Goal: Navigation & Orientation: Find specific page/section

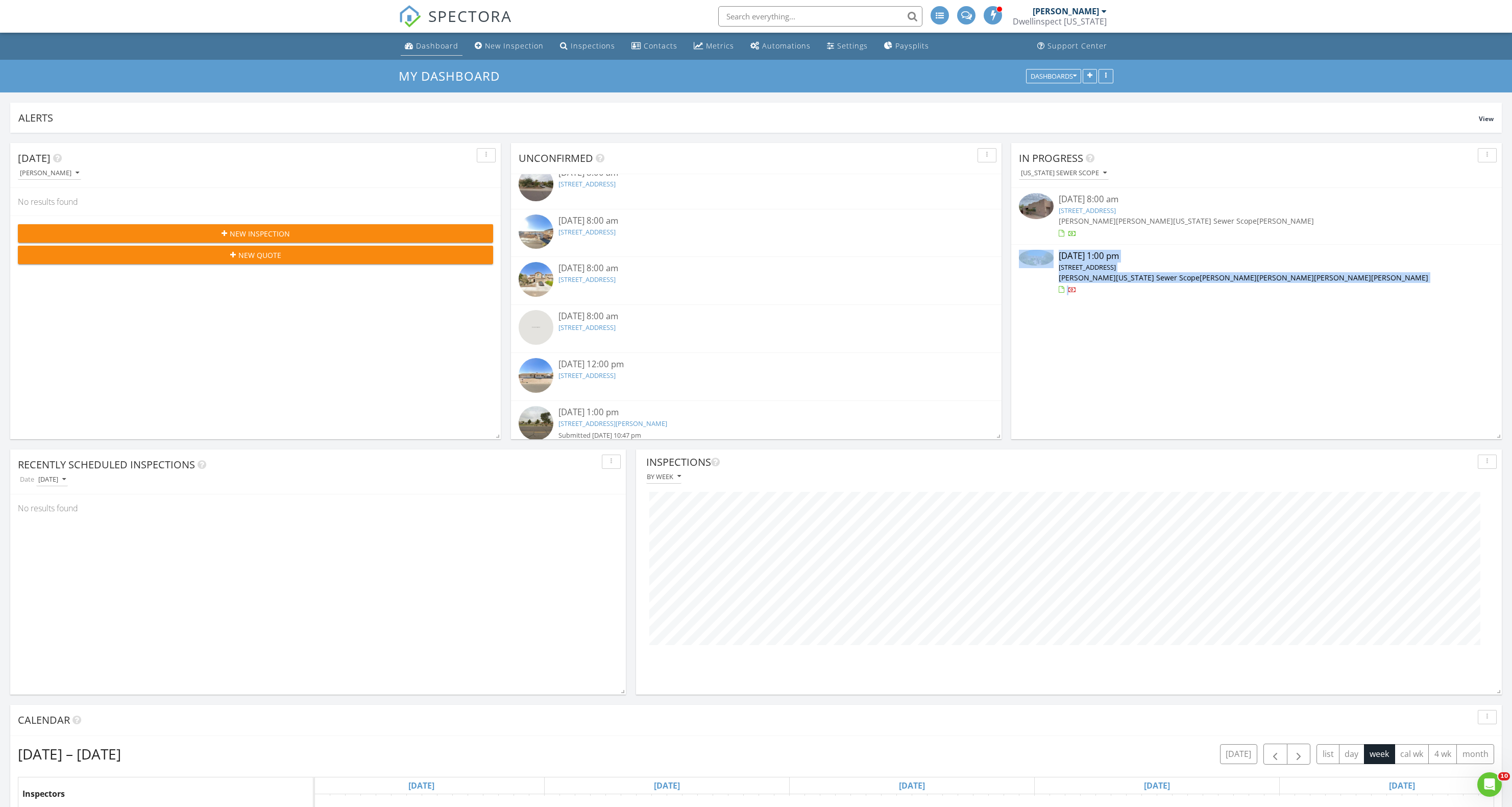
click at [447, 48] on div "Dashboard" at bounding box center [438, 46] width 42 height 10
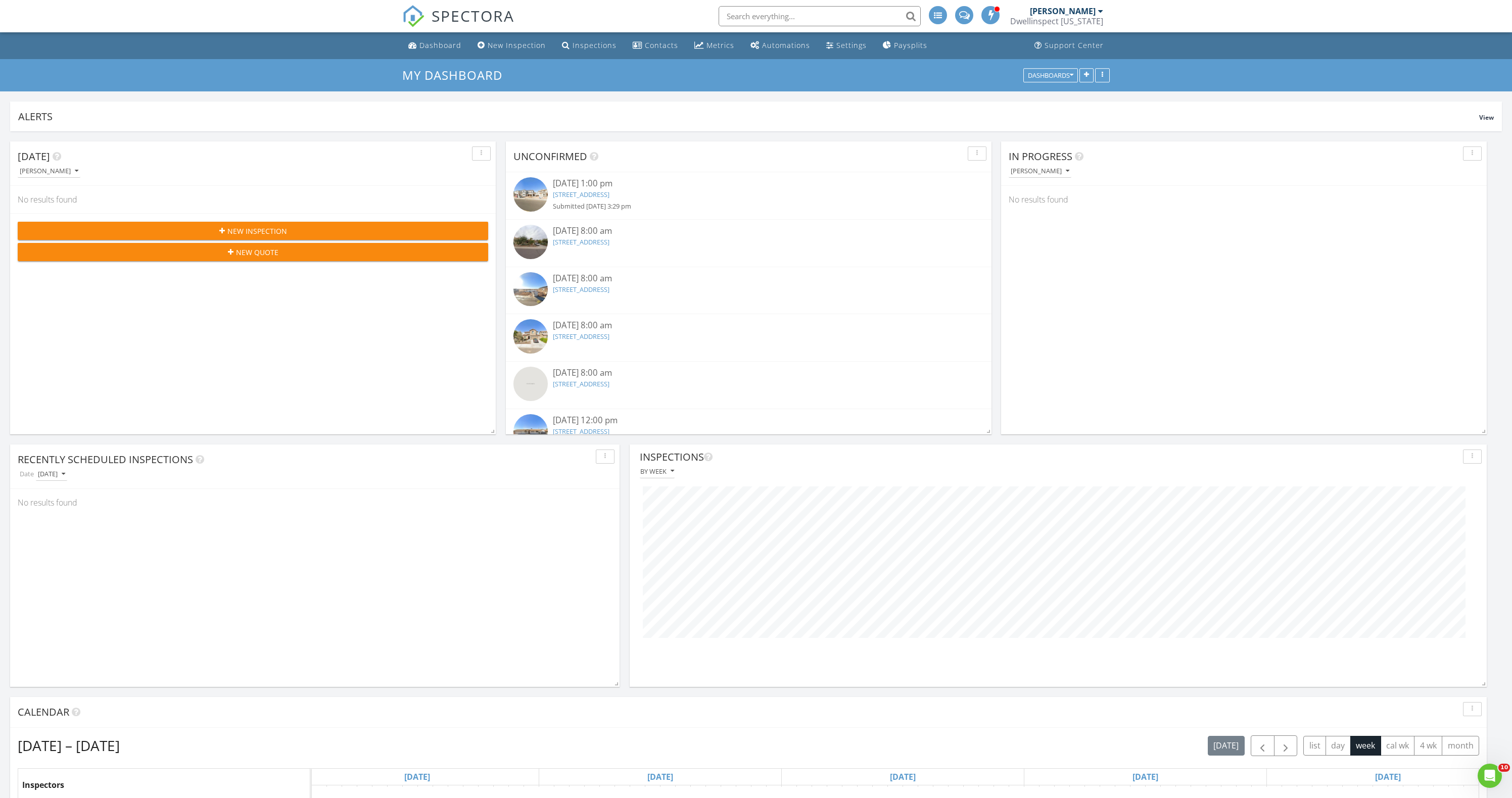
scroll to position [217, 491]
